Goal: Find specific page/section: Find specific page/section

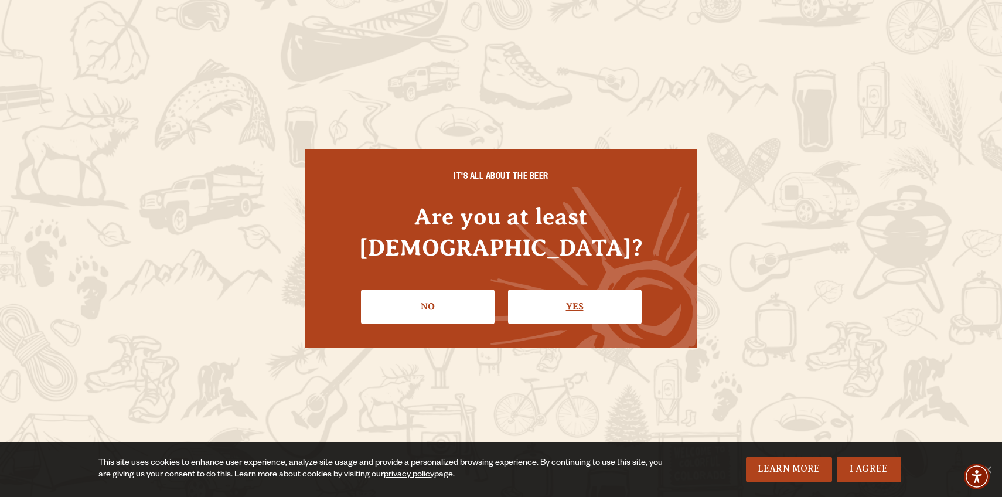
click at [585, 301] on link "Yes" at bounding box center [575, 306] width 134 height 34
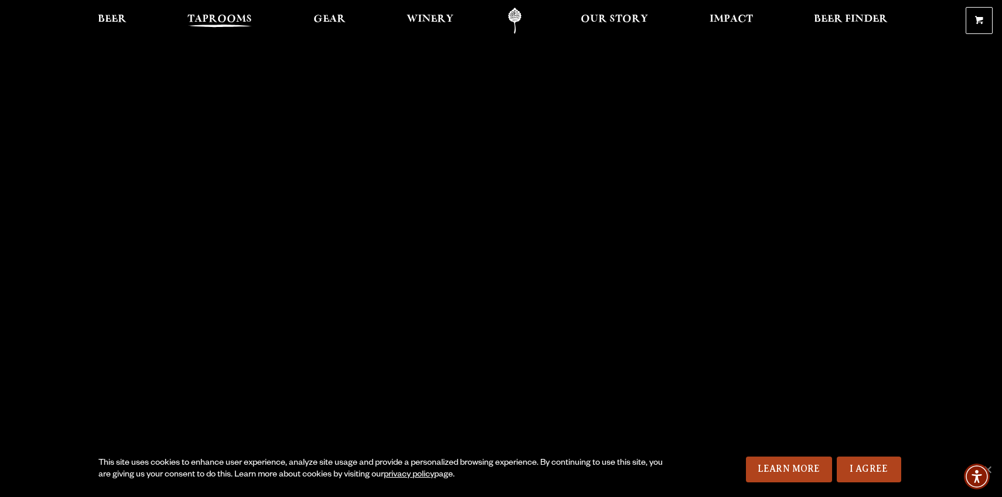
click at [226, 13] on link "Taprooms" at bounding box center [220, 21] width 80 height 26
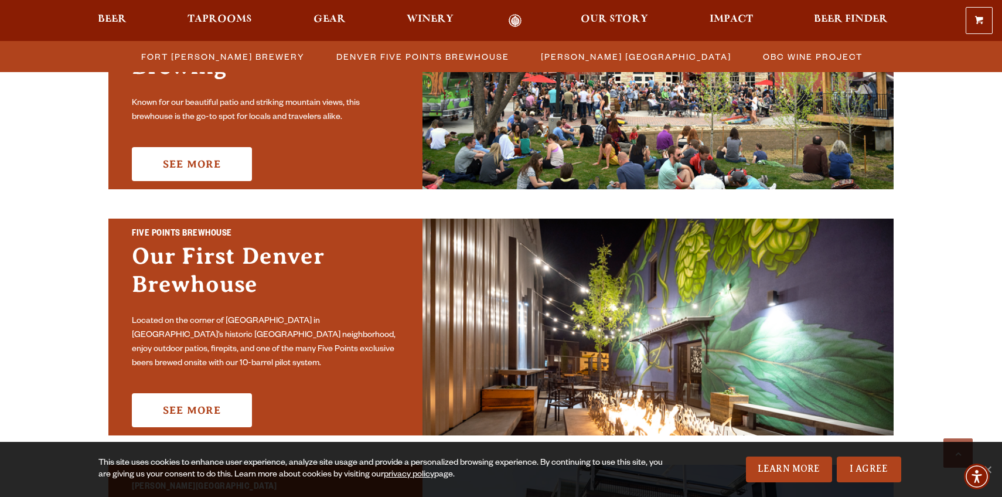
scroll to position [467, 0]
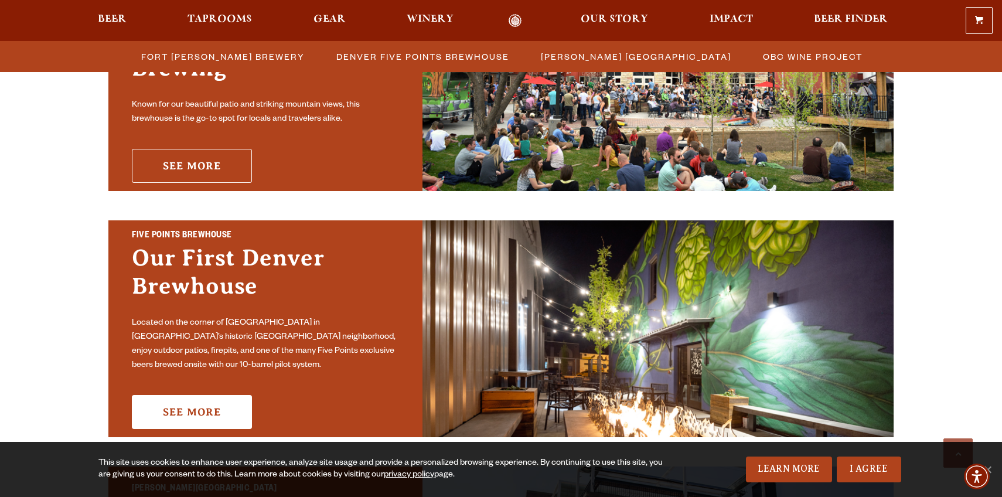
click at [219, 167] on link "See More" at bounding box center [192, 166] width 120 height 34
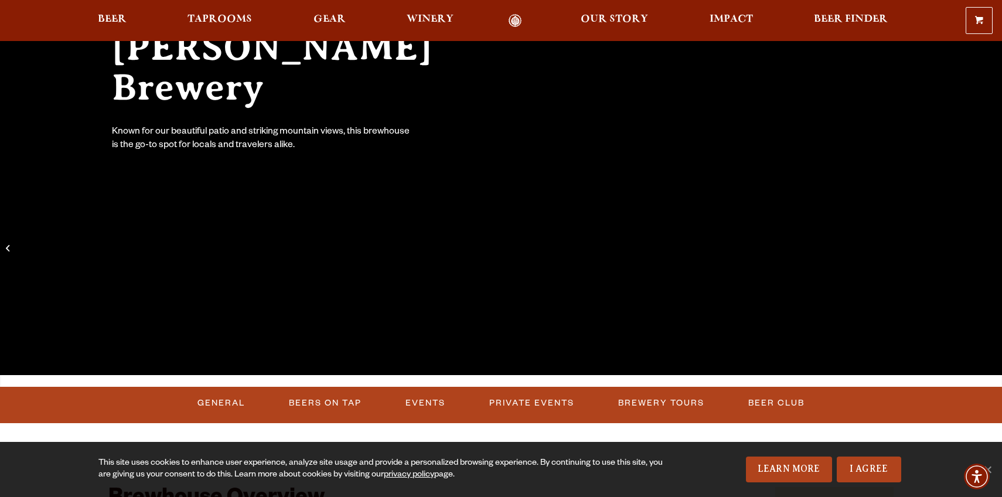
scroll to position [294, 0]
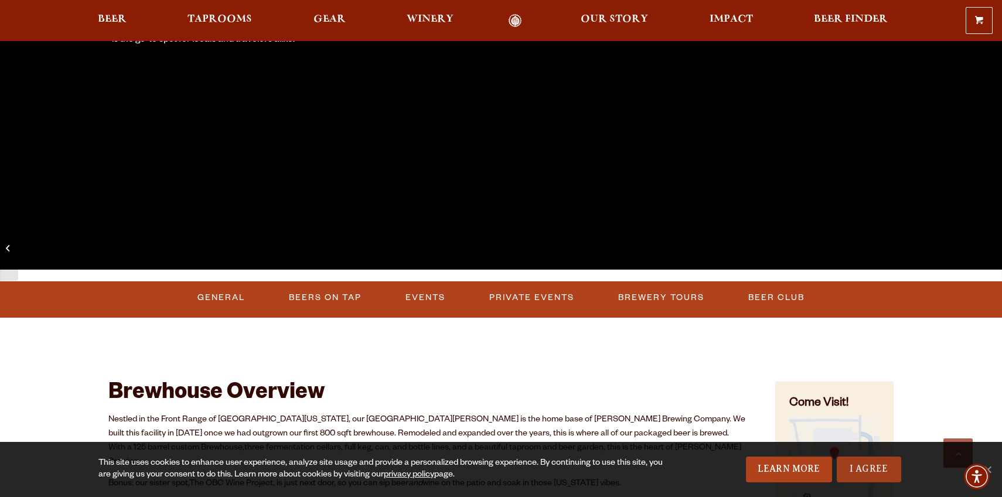
click at [868, 464] on link "I Agree" at bounding box center [869, 469] width 64 height 26
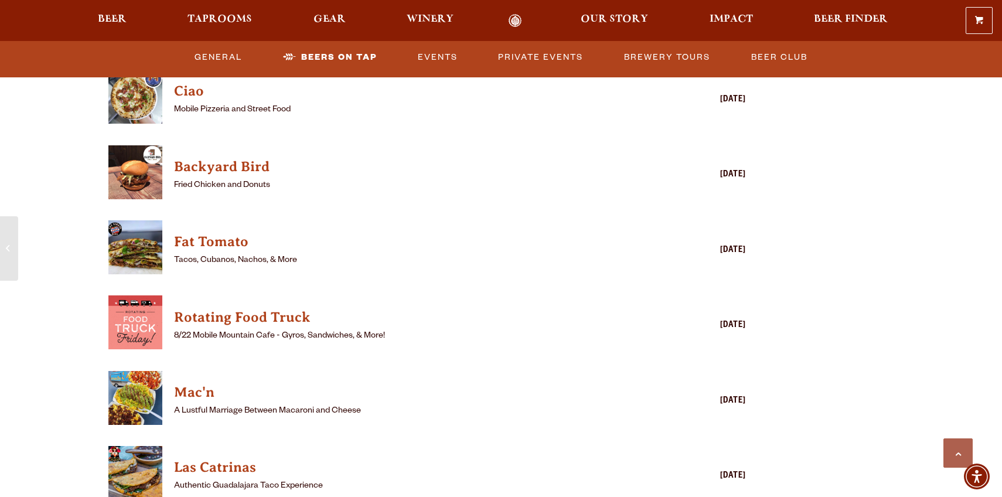
scroll to position [3041, 0]
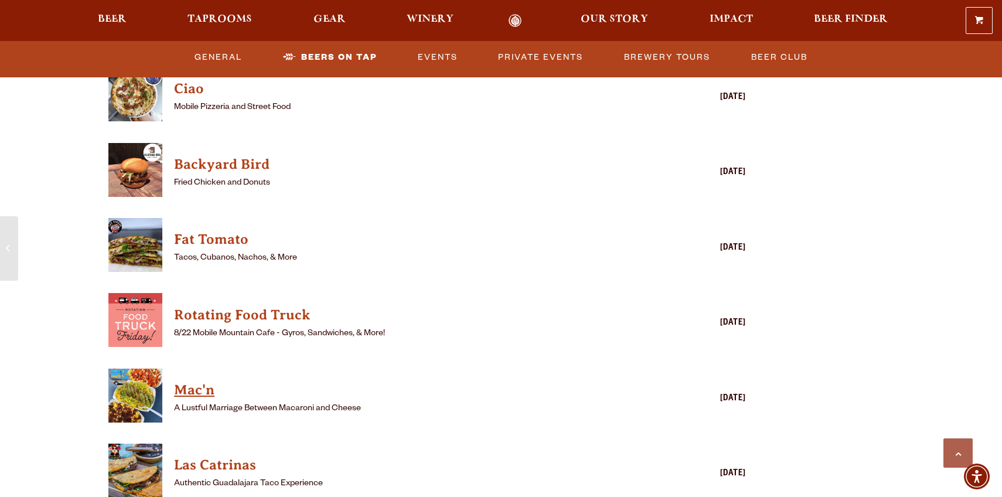
click at [203, 384] on h4 "Mac'n" at bounding box center [410, 390] width 472 height 19
